Goal: Information Seeking & Learning: Check status

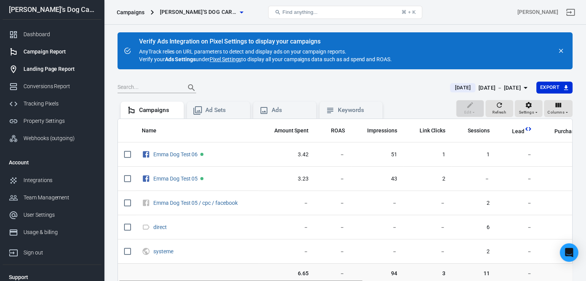
click at [42, 67] on div "Landing Page Report" at bounding box center [59, 69] width 72 height 8
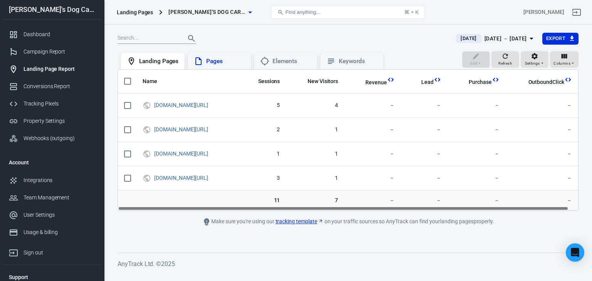
click at [216, 57] on div "Pages" at bounding box center [219, 61] width 51 height 9
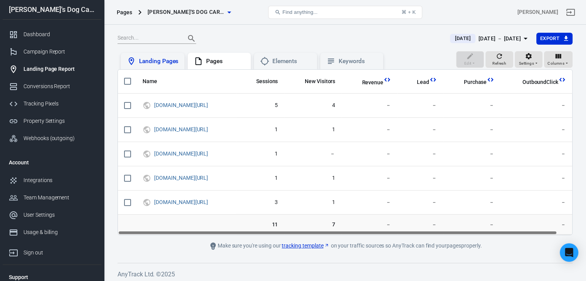
click at [164, 60] on div "Landing Pages" at bounding box center [158, 61] width 39 height 8
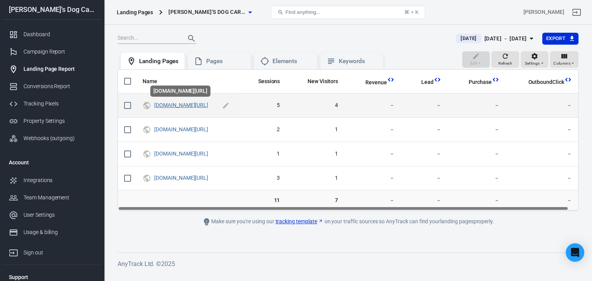
click at [208, 104] on link "[DOMAIN_NAME][URL]" at bounding box center [181, 105] width 54 height 6
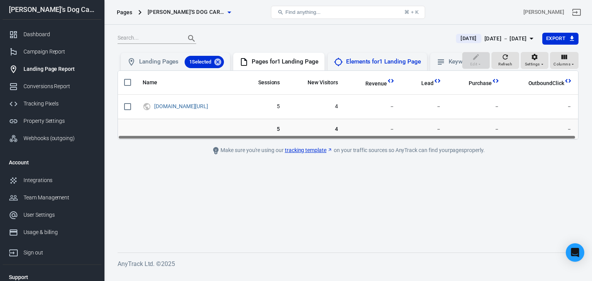
click at [382, 55] on div "Elements for 1 Landing Page" at bounding box center [376, 62] width 99 height 18
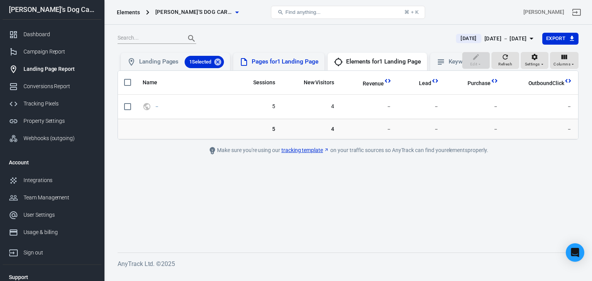
click at [295, 62] on div "Pages for 1 Landing Page" at bounding box center [285, 62] width 67 height 8
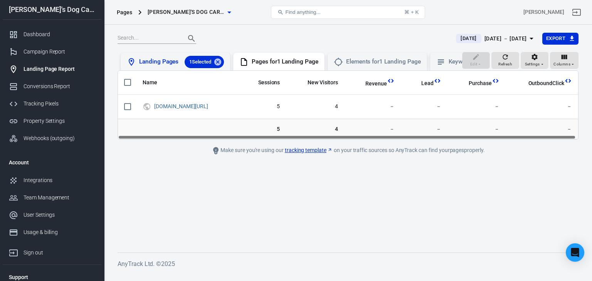
click at [170, 59] on div "Landing Pages 1 Selected" at bounding box center [181, 62] width 85 height 12
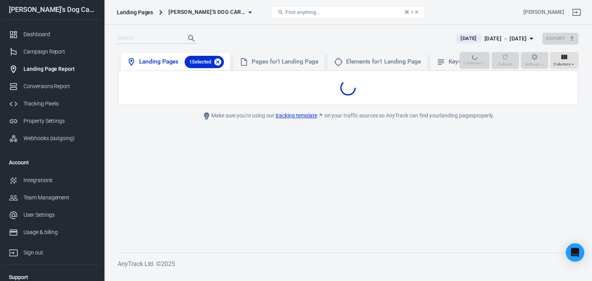
click at [219, 60] on icon at bounding box center [217, 61] width 7 height 7
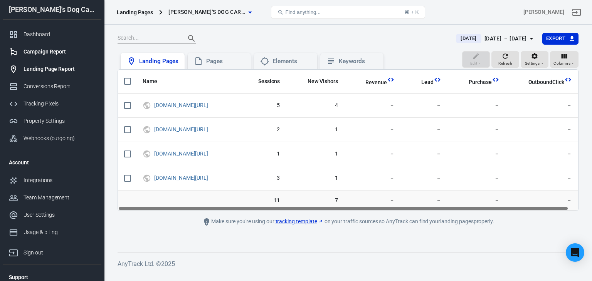
click at [56, 52] on div "Campaign Report" at bounding box center [59, 52] width 72 height 8
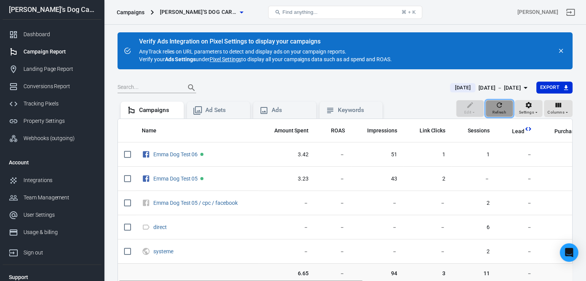
click at [502, 107] on icon "button" at bounding box center [499, 105] width 8 height 8
